Goal: Information Seeking & Learning: Learn about a topic

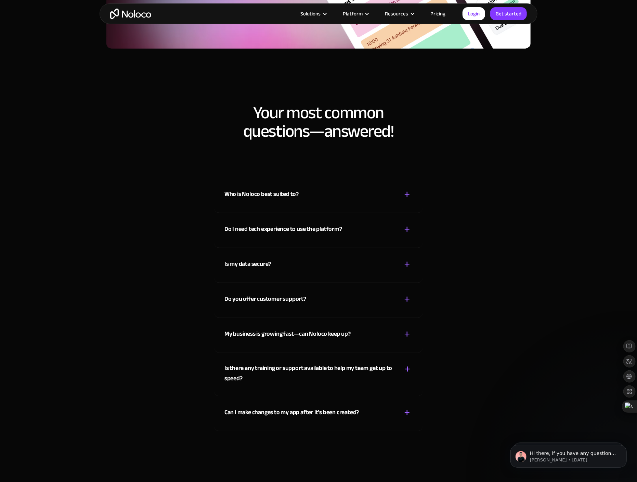
scroll to position [3558, 0]
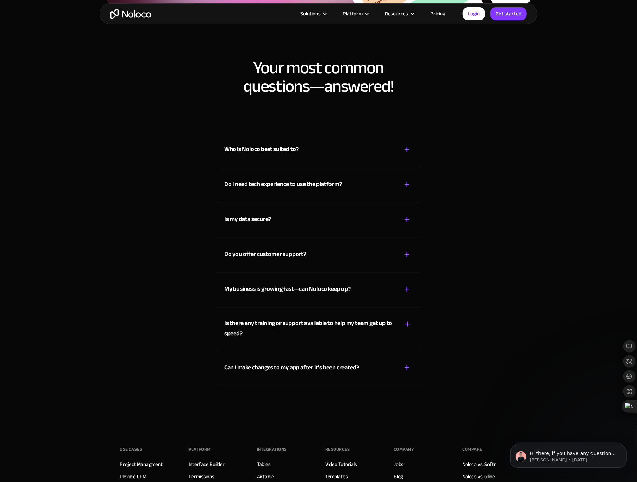
click at [404, 147] on div "+" at bounding box center [407, 149] width 6 height 12
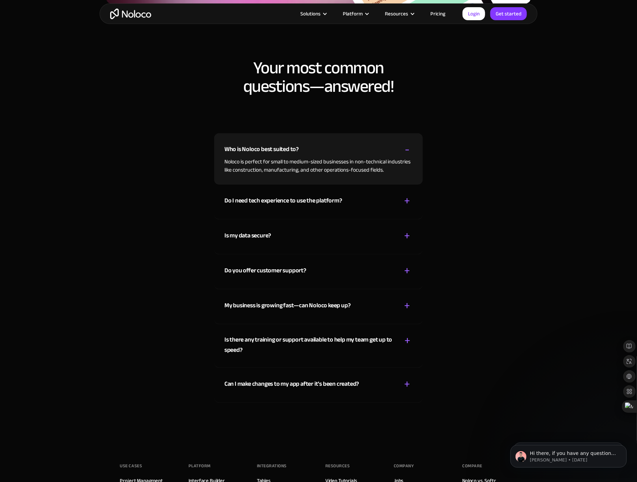
click at [406, 201] on div "+" at bounding box center [407, 201] width 6 height 12
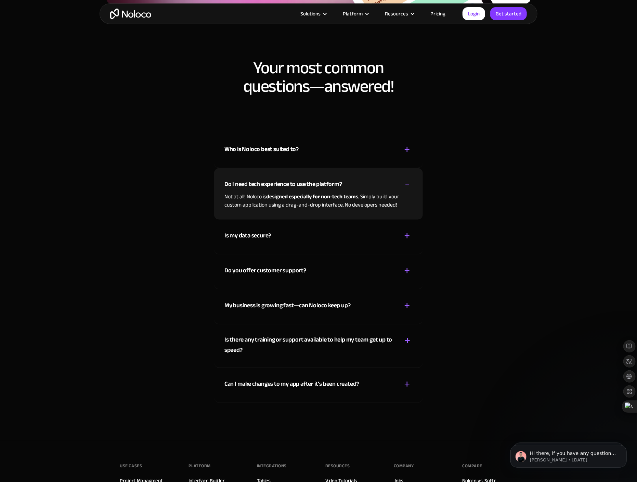
click at [405, 236] on div "+" at bounding box center [407, 236] width 6 height 12
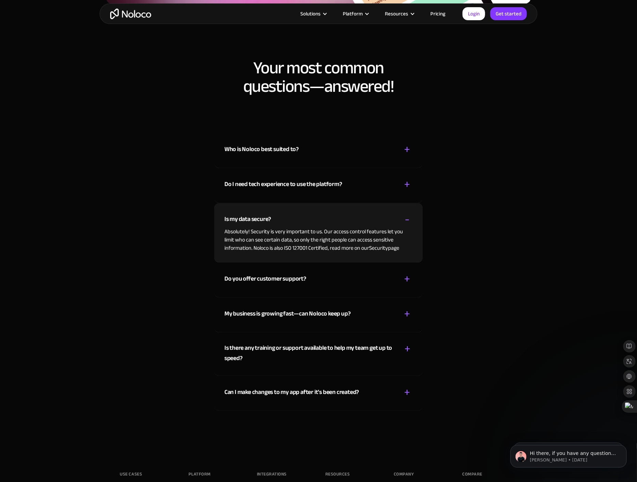
click at [409, 278] on div "+" at bounding box center [407, 279] width 6 height 12
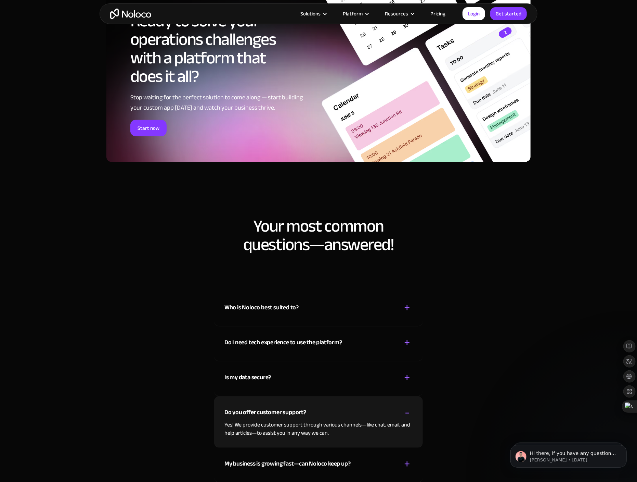
scroll to position [3387, 0]
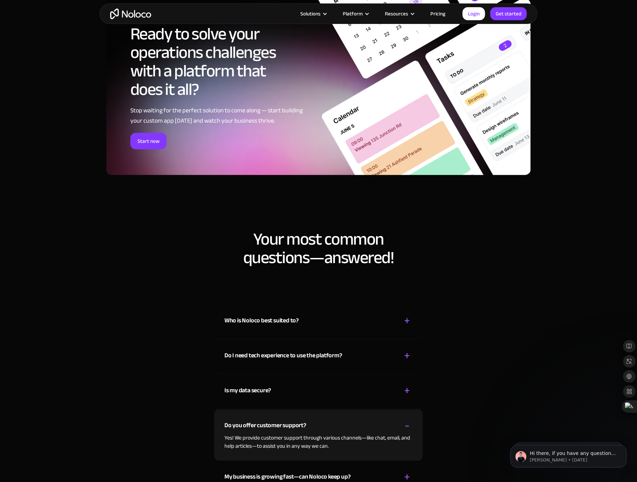
click at [441, 12] on link "Pricing" at bounding box center [438, 13] width 32 height 9
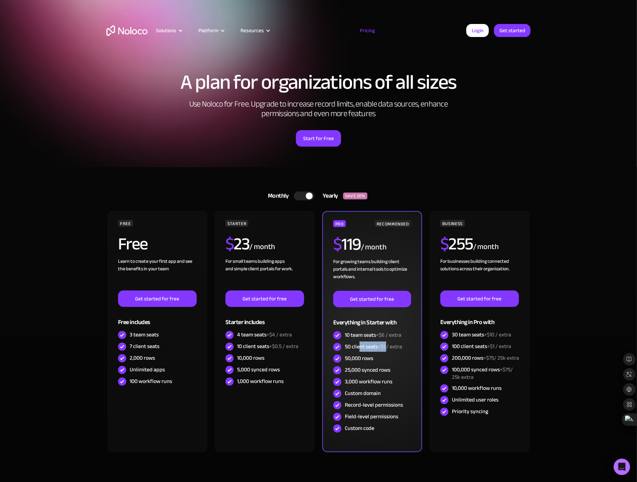
drag, startPoint x: 359, startPoint y: 346, endPoint x: 388, endPoint y: 343, distance: 28.9
click at [388, 343] on div "50 client seats +$1 / extra" at bounding box center [373, 347] width 57 height 8
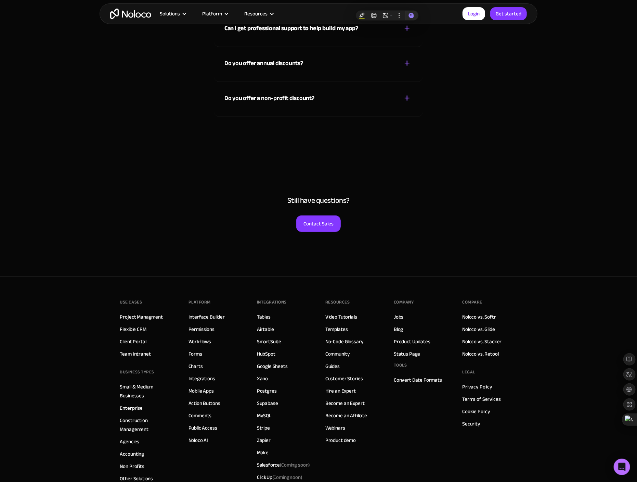
scroll to position [3287, 0]
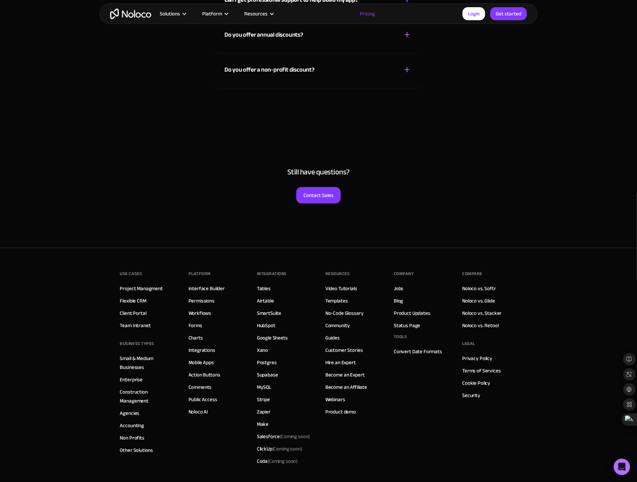
click at [530, 168] on h4 "Still have questions?" at bounding box center [318, 172] width 425 height 10
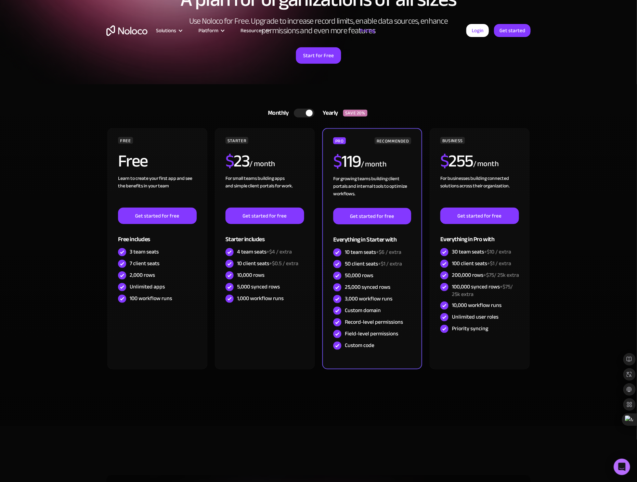
scroll to position [0, 0]
